Goal: Subscribe to service/newsletter

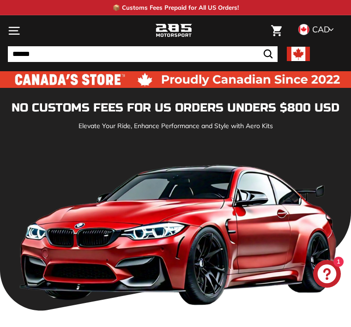
click at [265, 82] on img at bounding box center [175, 79] width 351 height 17
click at [261, 60] on button ".cls-1{fill:none;stroke:#000;stroke-miterlimit:10;stroke-width:2px} Search" at bounding box center [268, 54] width 19 height 16
click at [267, 33] on link "0" at bounding box center [277, 31] width 20 height 26
click at [277, 59] on button ".cls-1{fill:none;stroke:#000;stroke-miterlimit:10;stroke-width:2px} Search" at bounding box center [268, 54] width 19 height 16
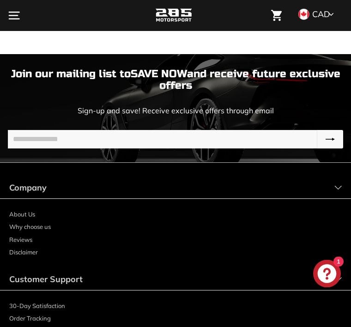
scroll to position [172, 0]
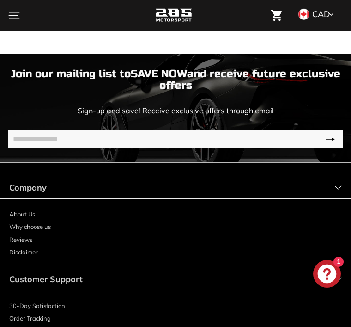
click at [314, 143] on input "Enter your email" at bounding box center [163, 139] width 310 height 18
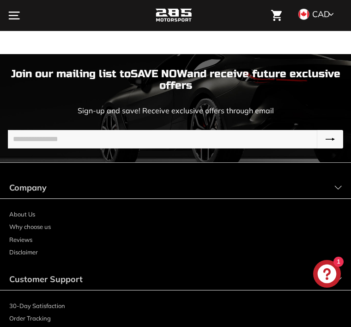
click at [336, 143] on button "Subscribe" at bounding box center [331, 139] width 26 height 18
click at [334, 141] on icon "Subscribe" at bounding box center [330, 139] width 9 height 9
click at [336, 134] on button "Subscribe" at bounding box center [331, 139] width 26 height 18
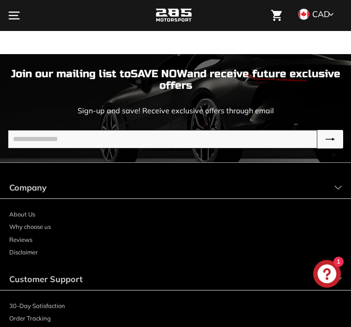
click at [310, 130] on input "Enter your email" at bounding box center [163, 139] width 310 height 18
